Goal: Navigation & Orientation: Go to known website

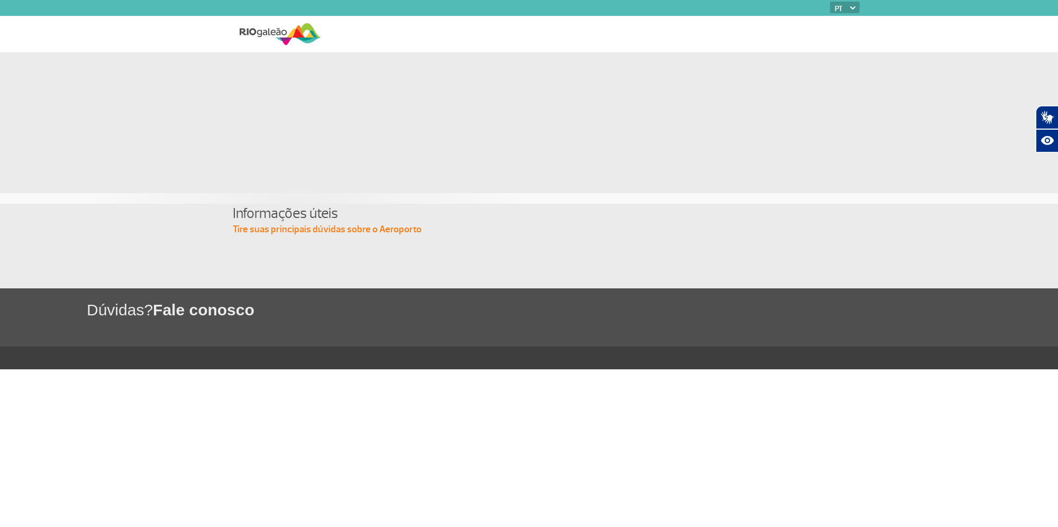
click at [281, 33] on img at bounding box center [280, 34] width 81 height 26
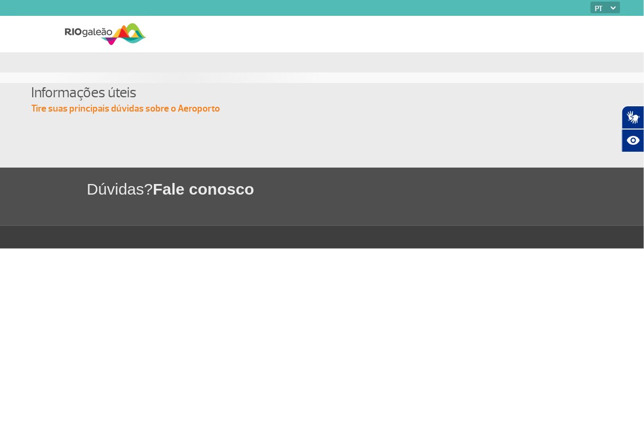
click at [104, 34] on img at bounding box center [105, 34] width 81 height 26
click at [110, 30] on img at bounding box center [105, 34] width 81 height 26
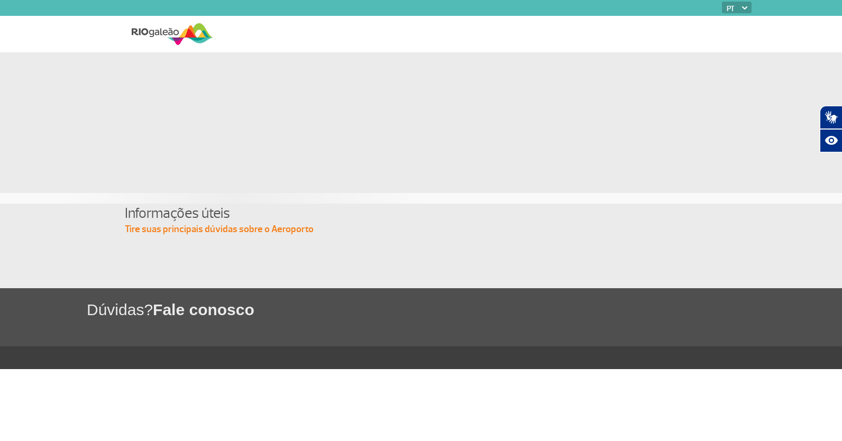
click at [166, 32] on img at bounding box center [172, 34] width 81 height 26
click at [167, 35] on img at bounding box center [172, 34] width 81 height 26
click at [644, 7] on img at bounding box center [744, 7] width 5 height 3
click at [644, 9] on img at bounding box center [744, 7] width 5 height 3
click at [149, 31] on img at bounding box center [172, 34] width 81 height 26
